Goal: Task Accomplishment & Management: Use online tool/utility

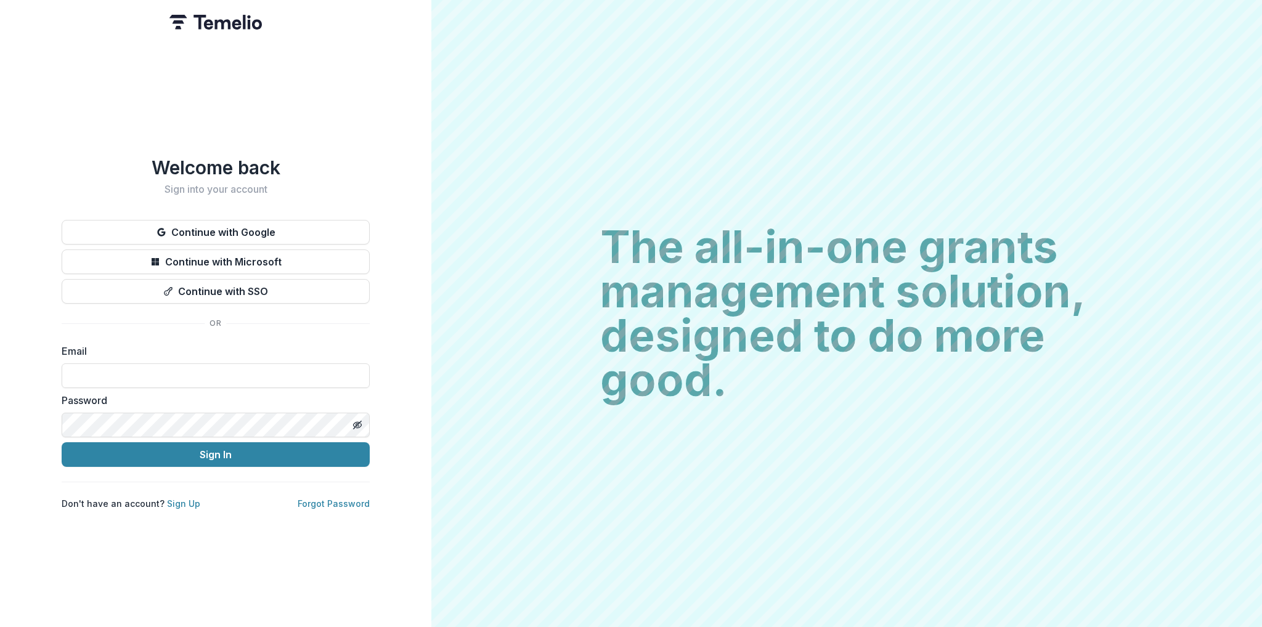
type input "**********"
click at [189, 458] on button "Sign In" at bounding box center [216, 455] width 308 height 25
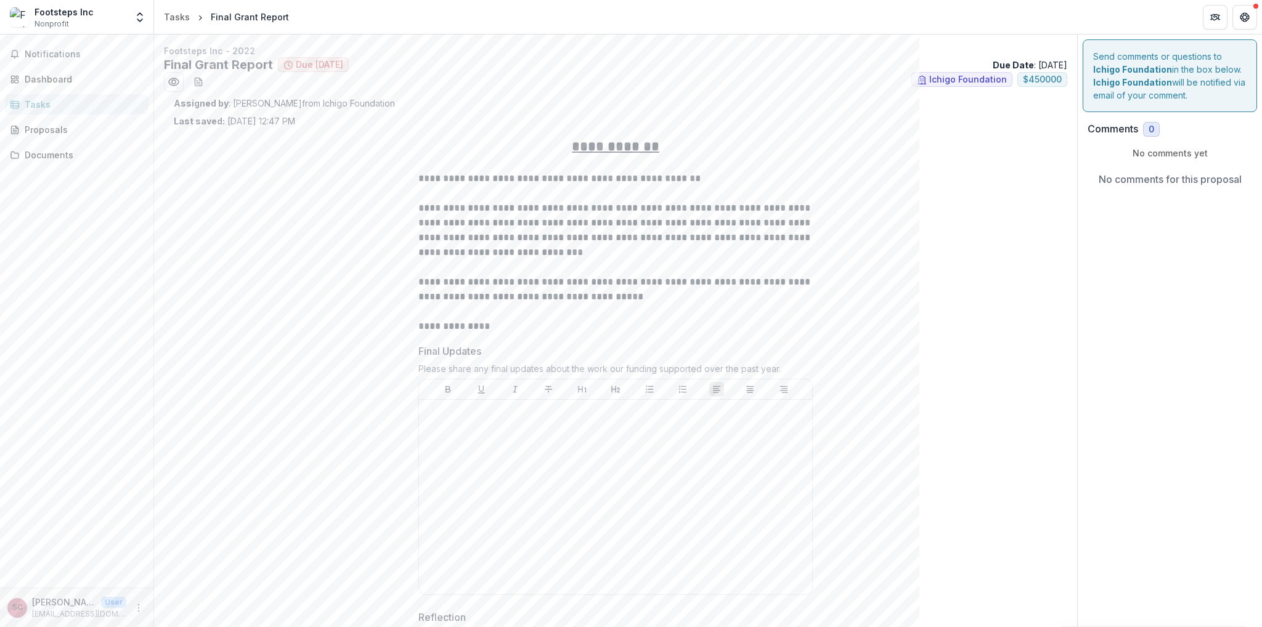
click at [966, 81] on span "Ichigo Foundation" at bounding box center [968, 80] width 78 height 10
click at [672, 107] on p "Assigned by : [PERSON_NAME] from Ichigo Foundation" at bounding box center [616, 103] width 884 height 13
click at [312, 110] on div "Assigned by : [PERSON_NAME] from Ichigo Foundation Last saved: [DATE] 12:47 PM" at bounding box center [616, 112] width 884 height 31
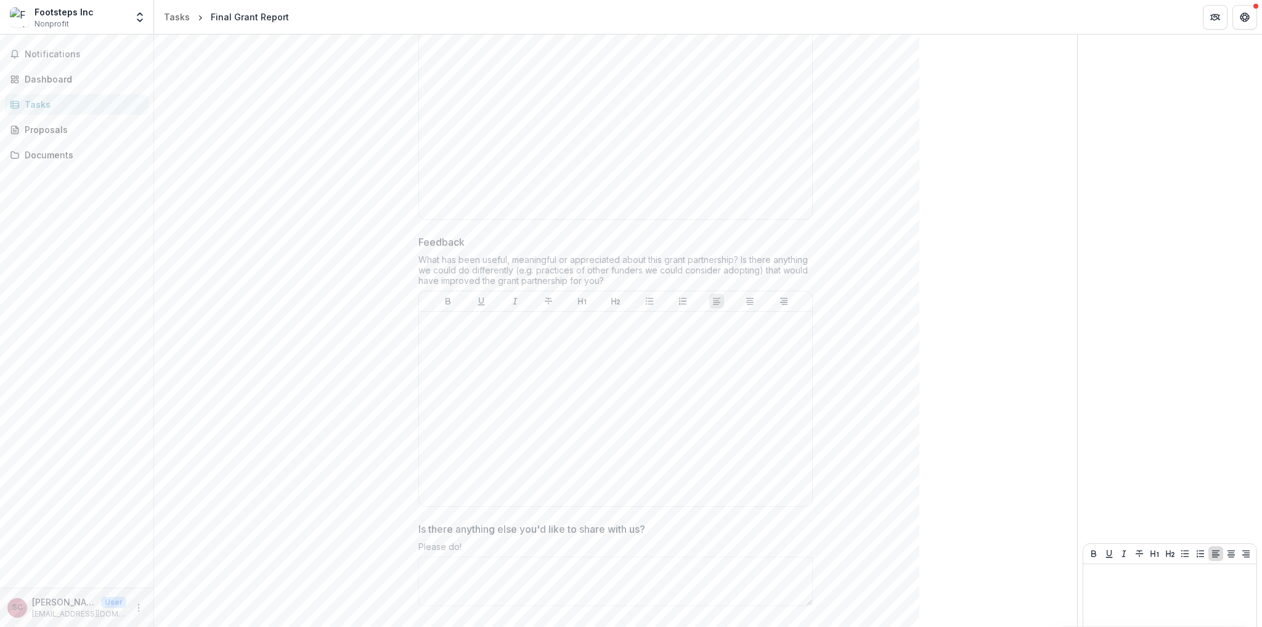
scroll to position [985, 0]
